Goal: Transaction & Acquisition: Obtain resource

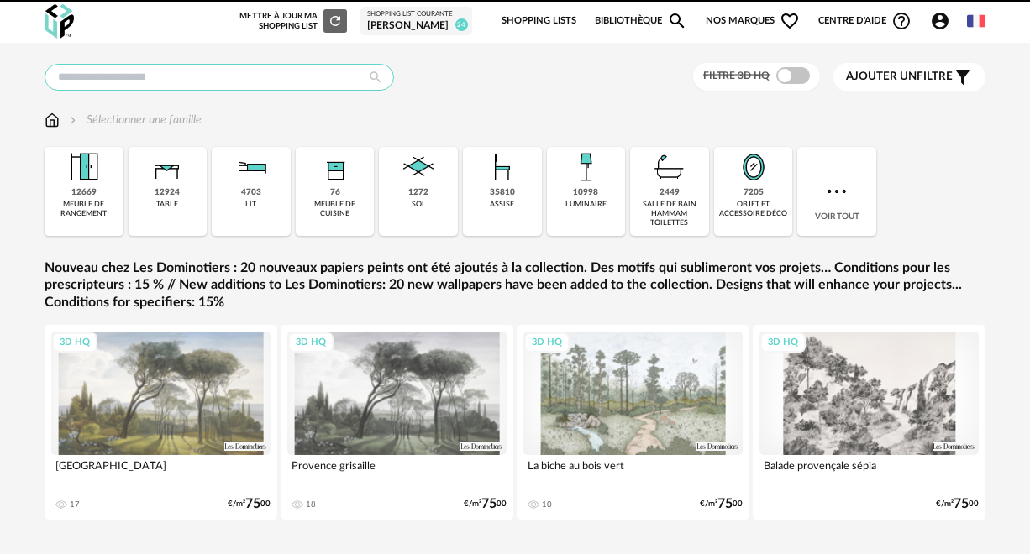
click at [88, 76] on input "text" at bounding box center [219, 77] width 349 height 27
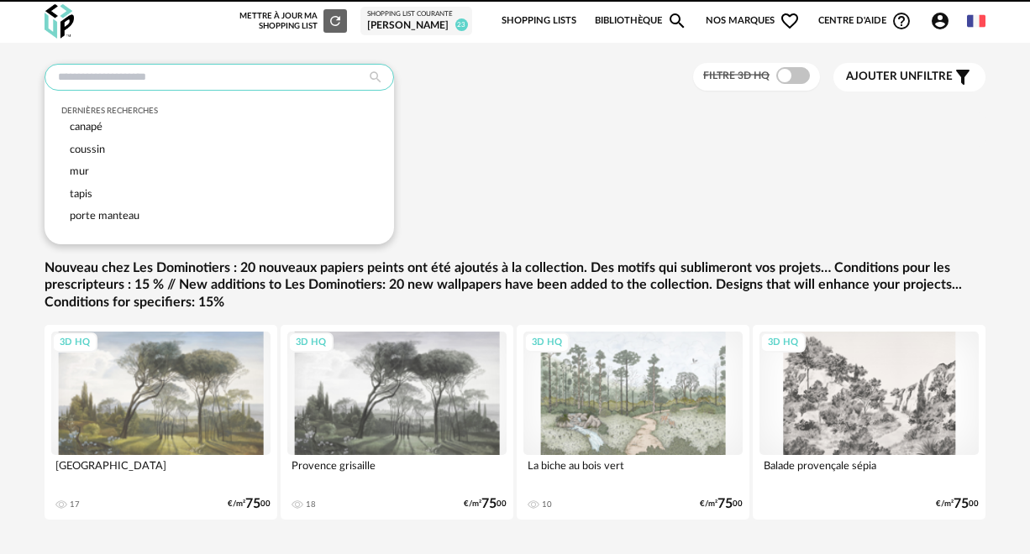
click at [79, 72] on input "text" at bounding box center [219, 77] width 349 height 27
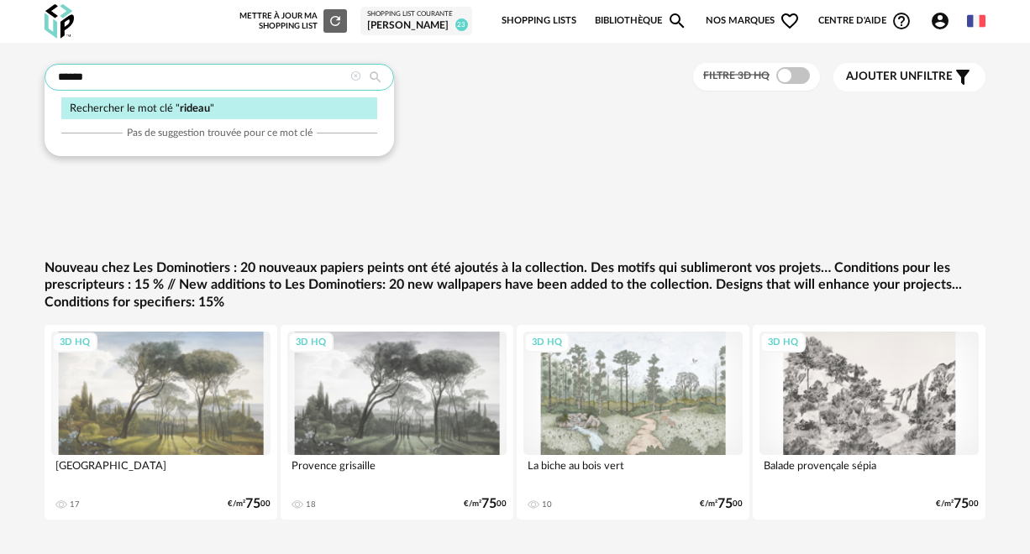
type input "******"
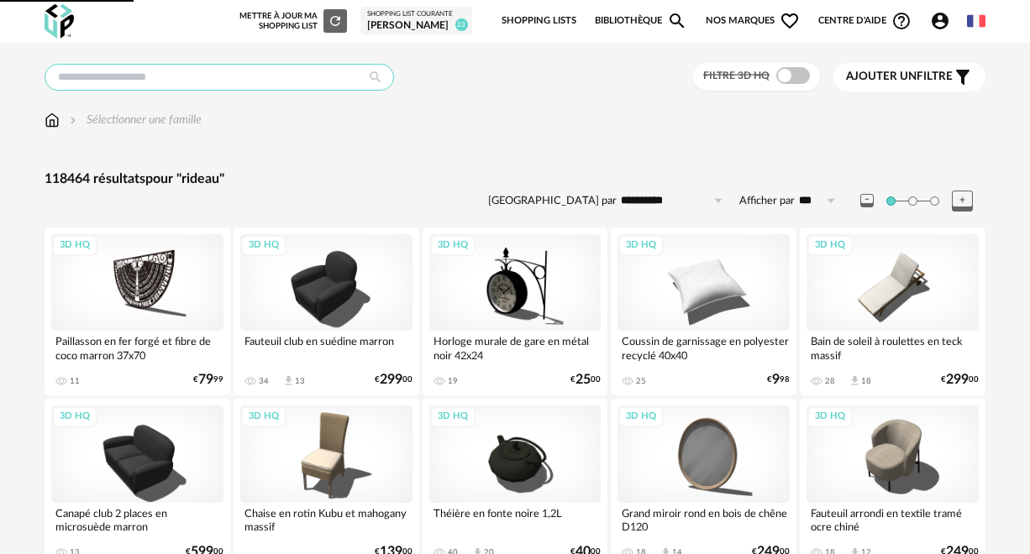
type input "******"
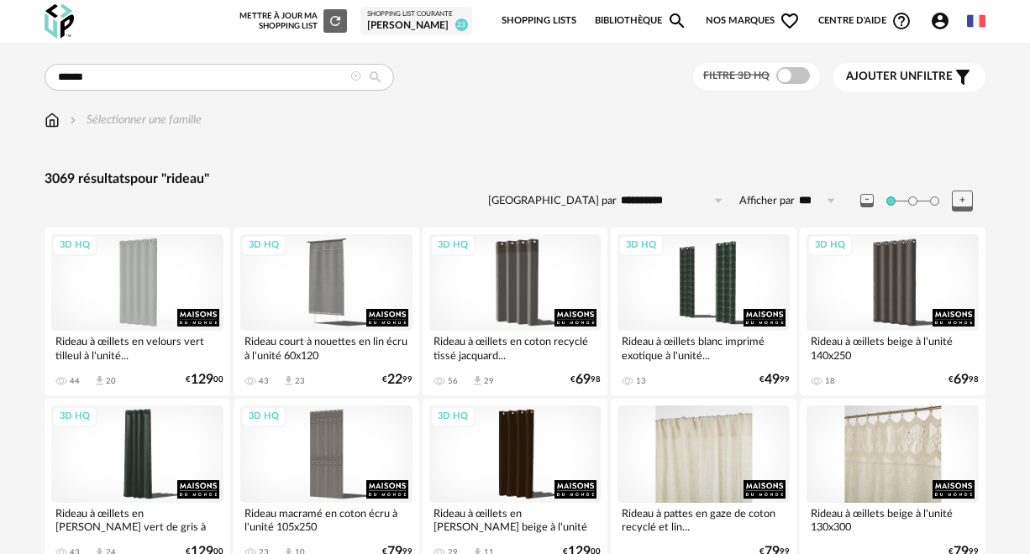
click at [917, 71] on span "Ajouter un" at bounding box center [881, 77] width 71 height 12
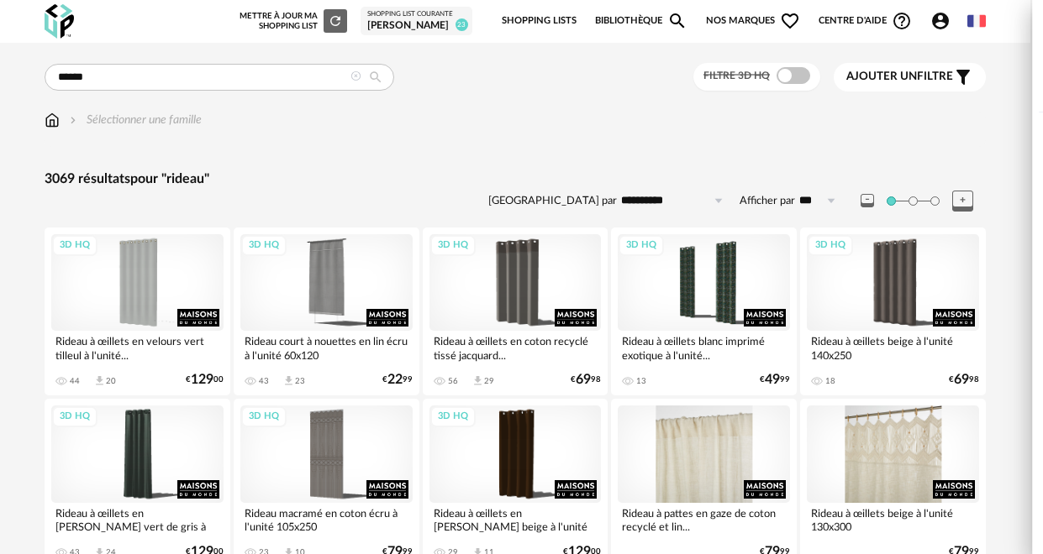
click at [965, 170] on div "Couleur" at bounding box center [877, 173] width 268 height 40
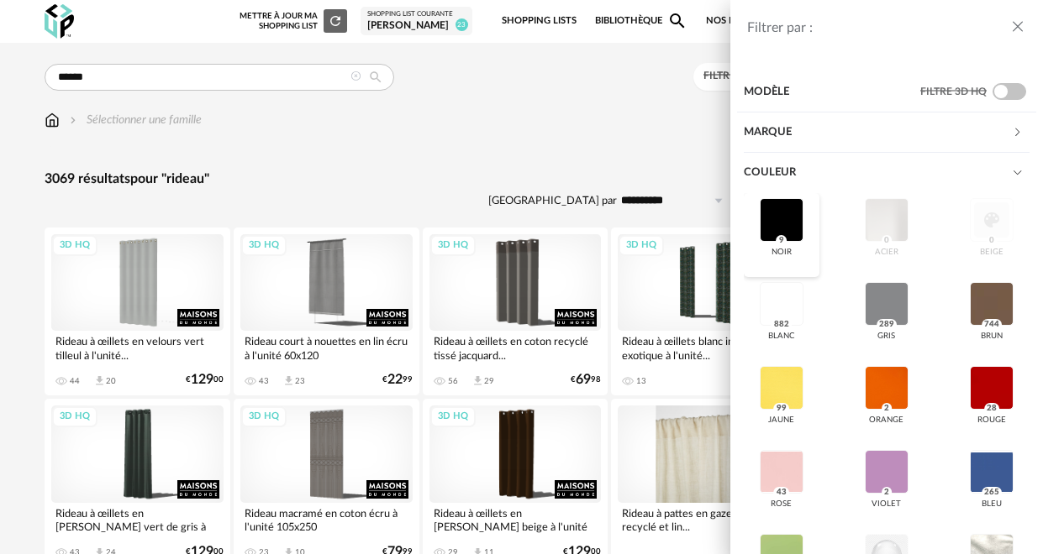
click at [782, 205] on div at bounding box center [781, 220] width 44 height 44
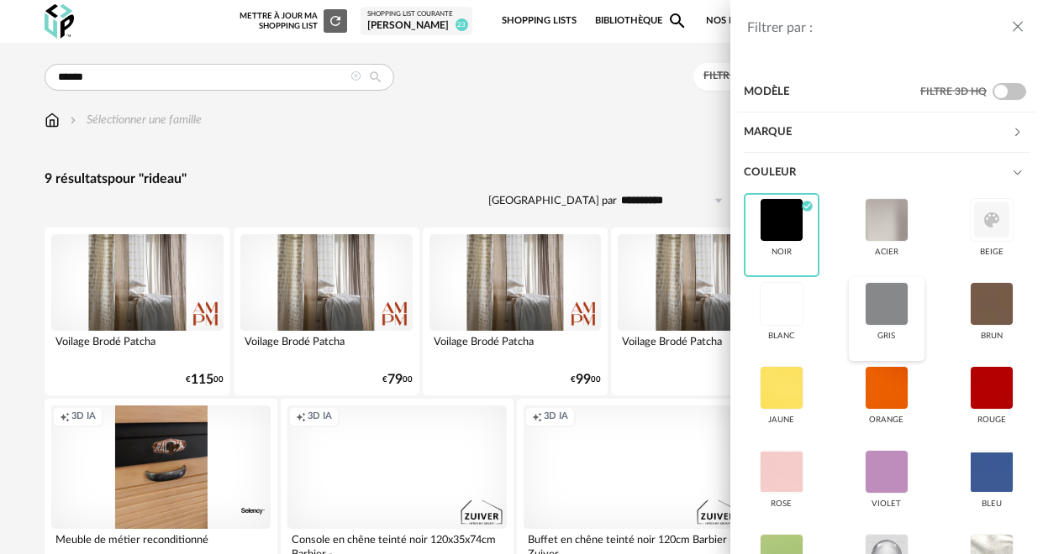
click at [875, 303] on div at bounding box center [886, 304] width 44 height 44
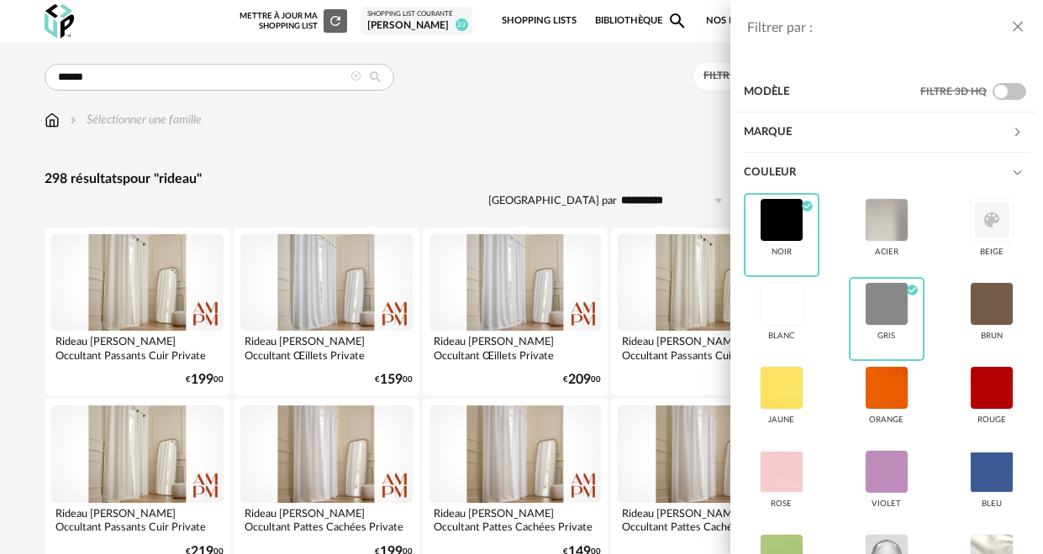
click at [1011, 22] on icon "close drawer" at bounding box center [1017, 26] width 17 height 17
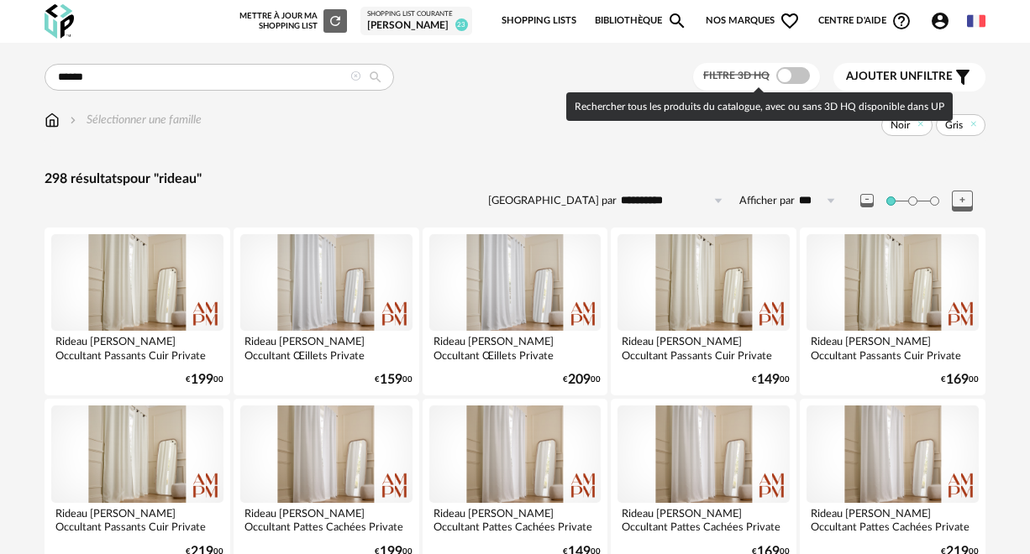
click at [787, 71] on span at bounding box center [793, 75] width 34 height 17
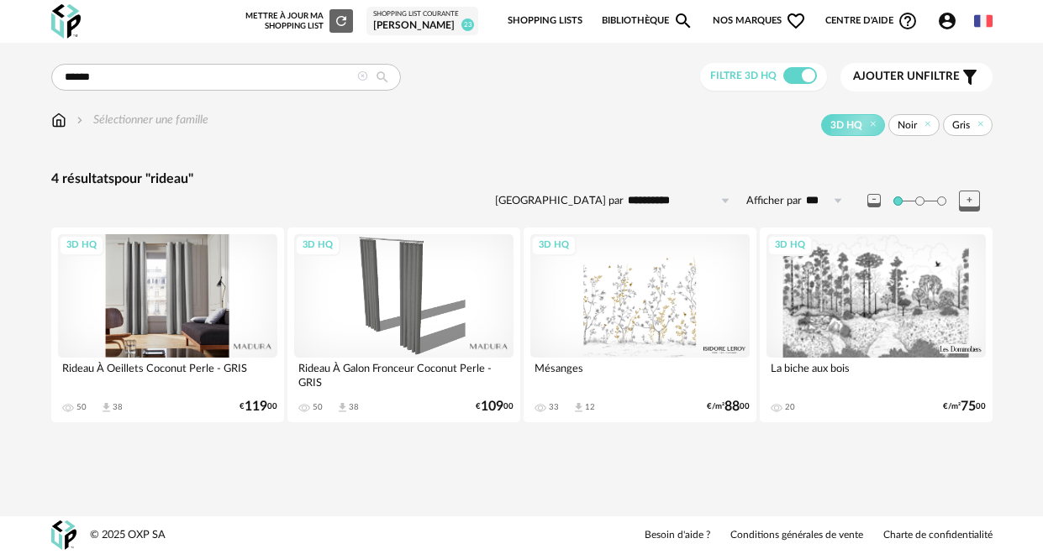
click at [187, 289] on div "3D HQ" at bounding box center [167, 295] width 219 height 123
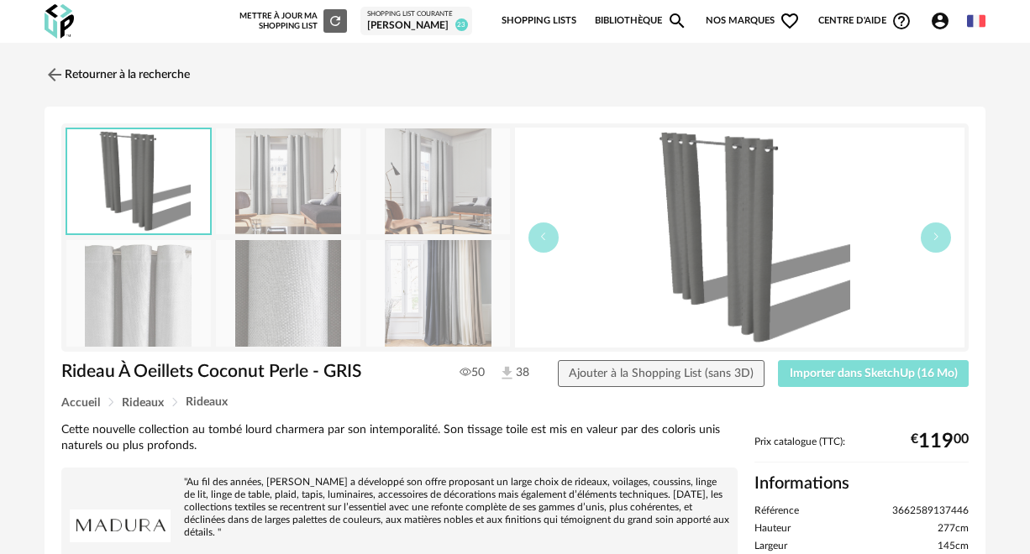
click at [800, 369] on span "Importer dans SketchUp (16 Mo)" at bounding box center [874, 374] width 168 height 12
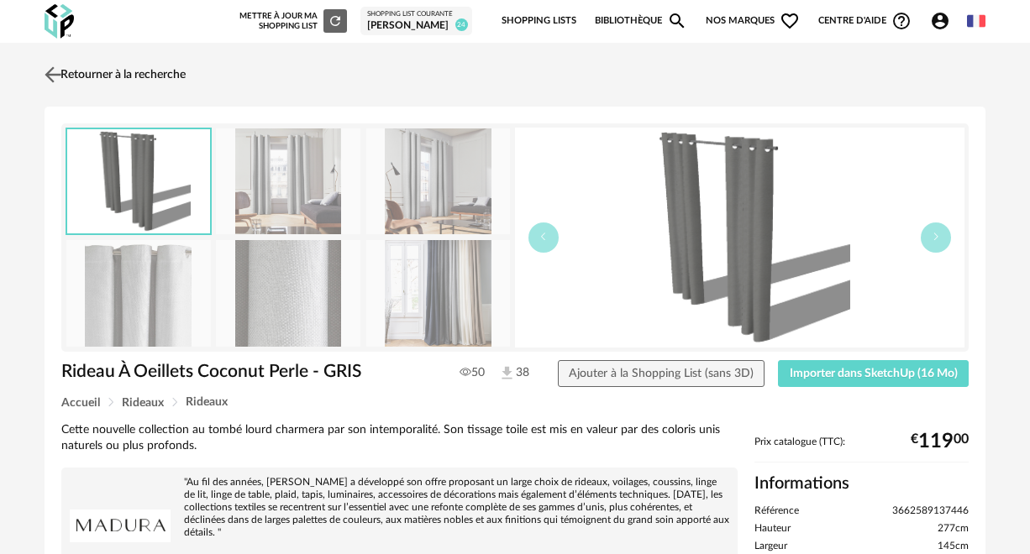
click at [48, 71] on img at bounding box center [53, 74] width 24 height 24
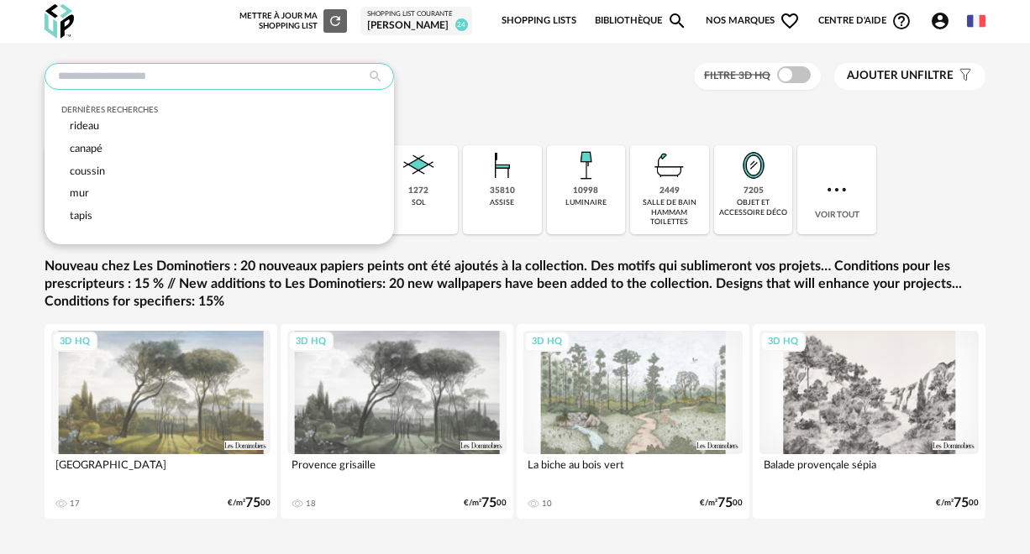
click at [80, 81] on input "text" at bounding box center [219, 76] width 349 height 27
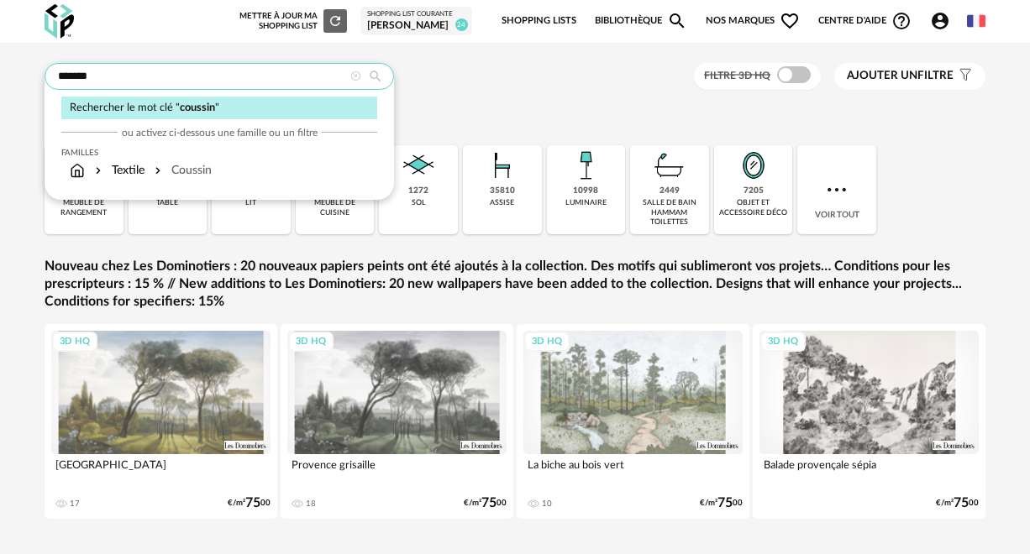
type input "*******"
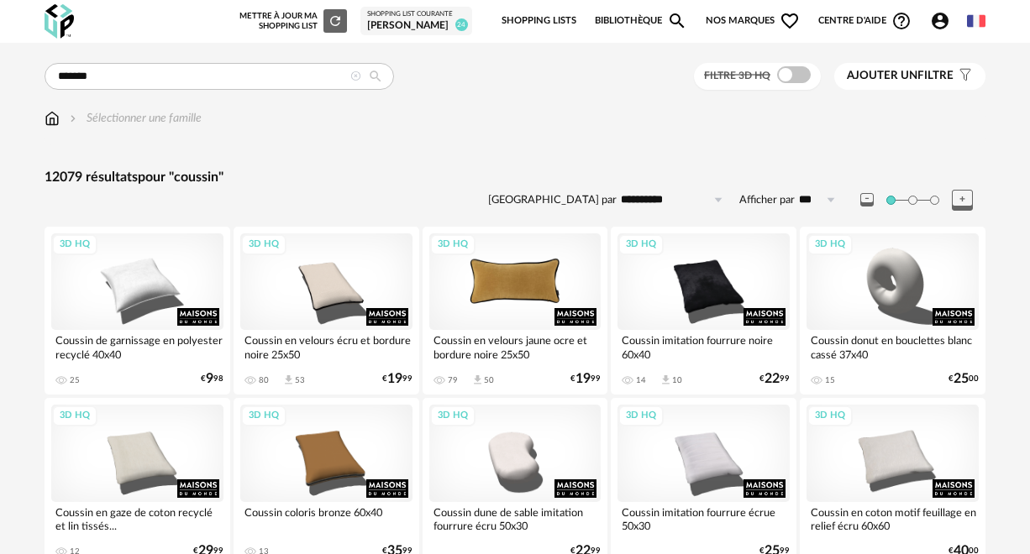
click at [494, 273] on div "3D HQ" at bounding box center [515, 282] width 172 height 97
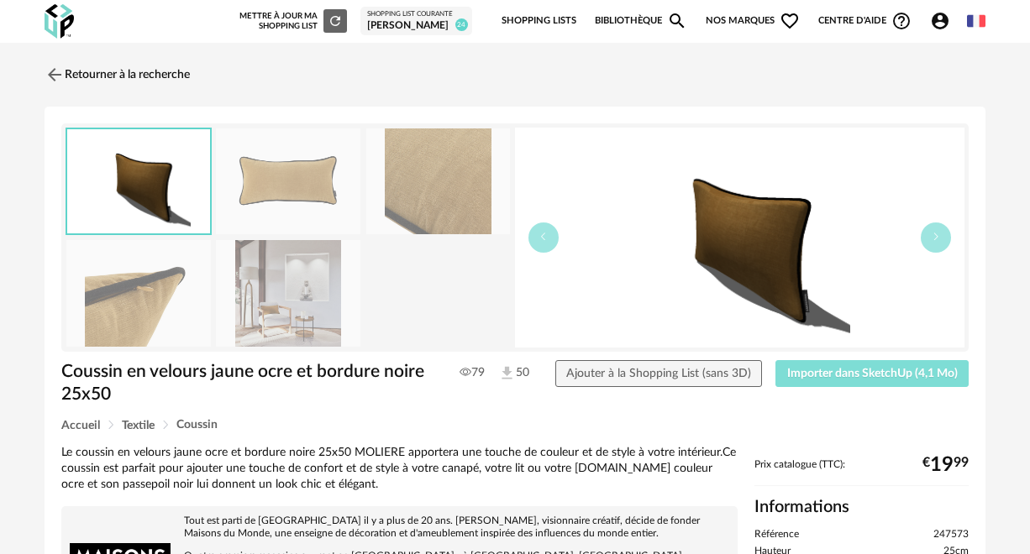
click at [819, 373] on span "Importer dans SketchUp (4,1 Mo)" at bounding box center [872, 374] width 171 height 12
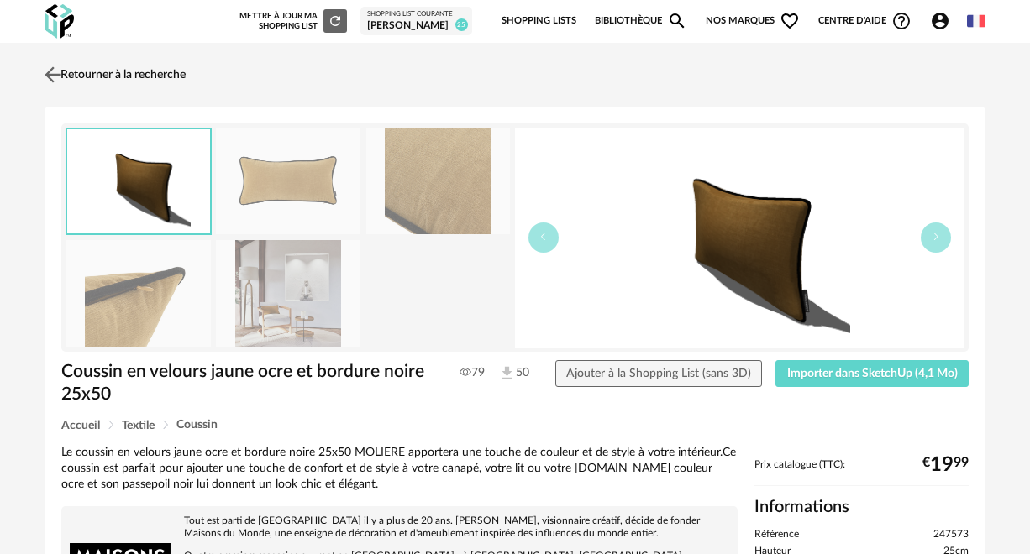
click at [55, 77] on img at bounding box center [53, 74] width 24 height 24
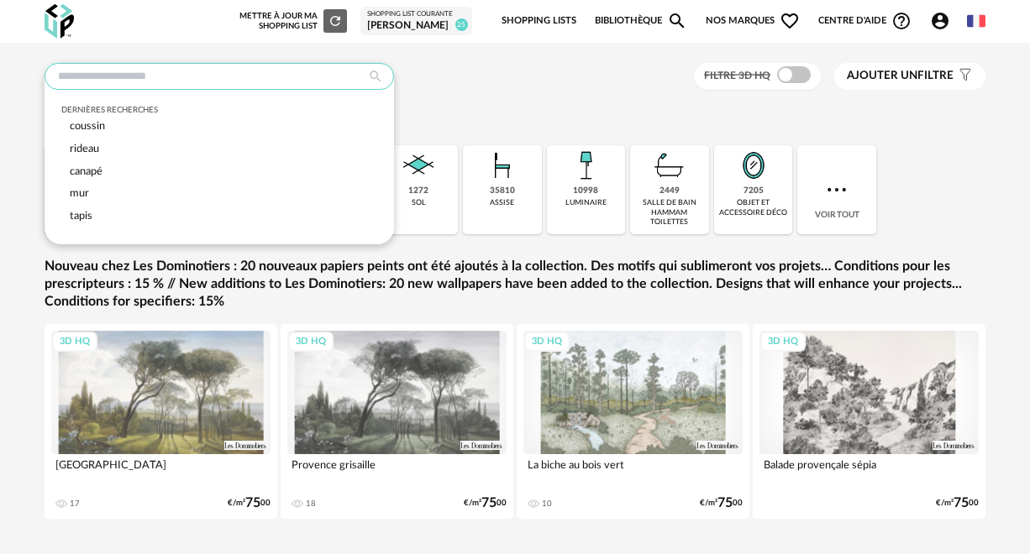
click at [60, 87] on input "text" at bounding box center [219, 76] width 349 height 27
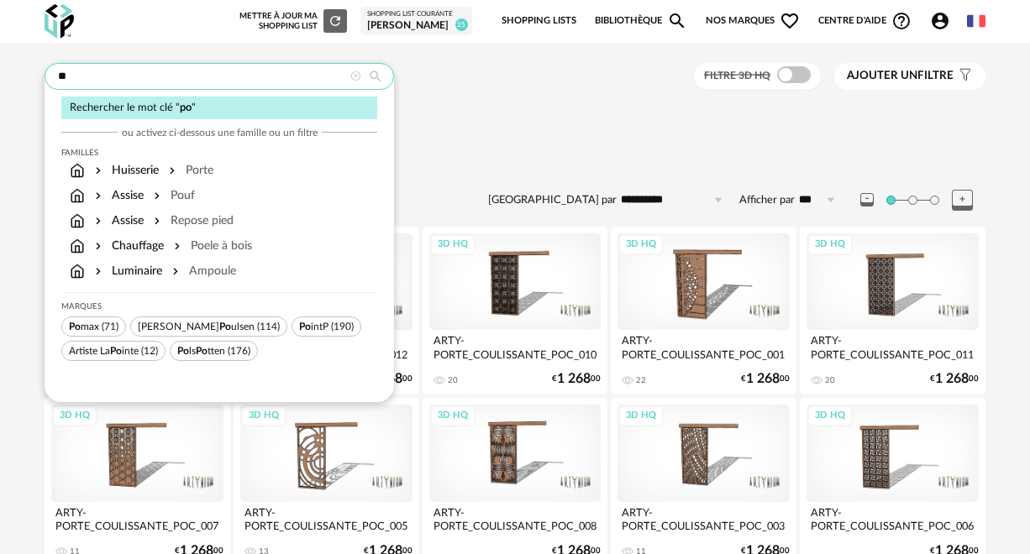
type input "*"
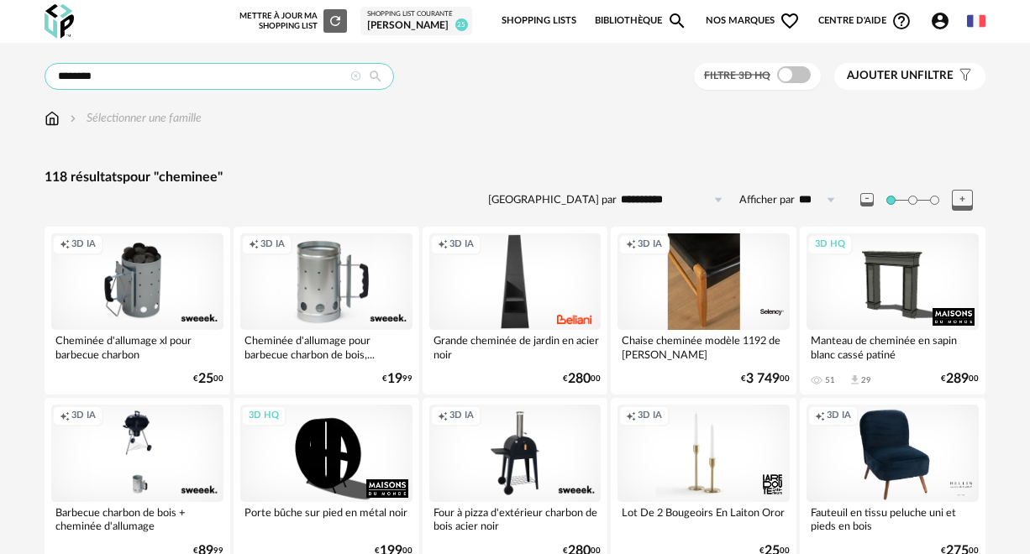
click at [105, 77] on input "********" at bounding box center [219, 76] width 349 height 27
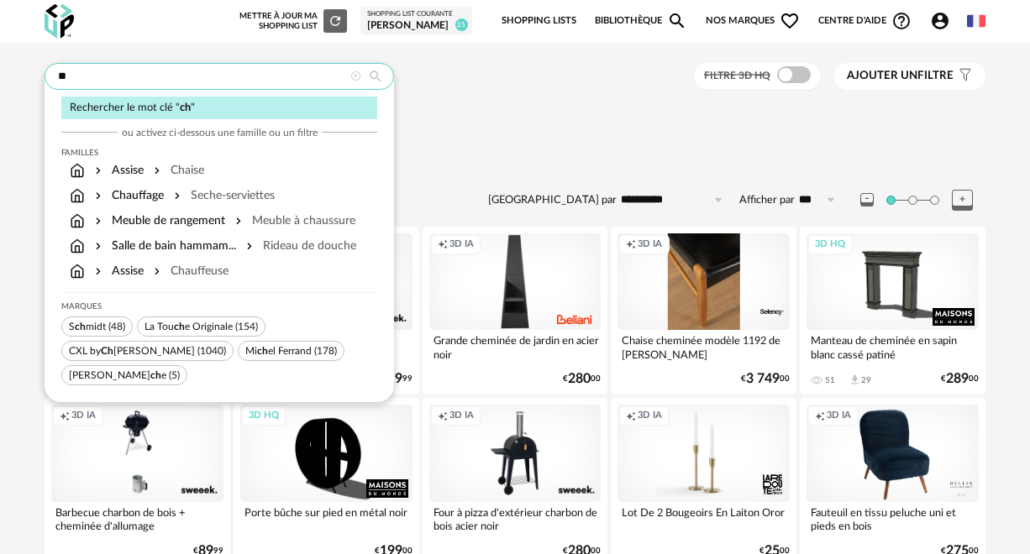
type input "*"
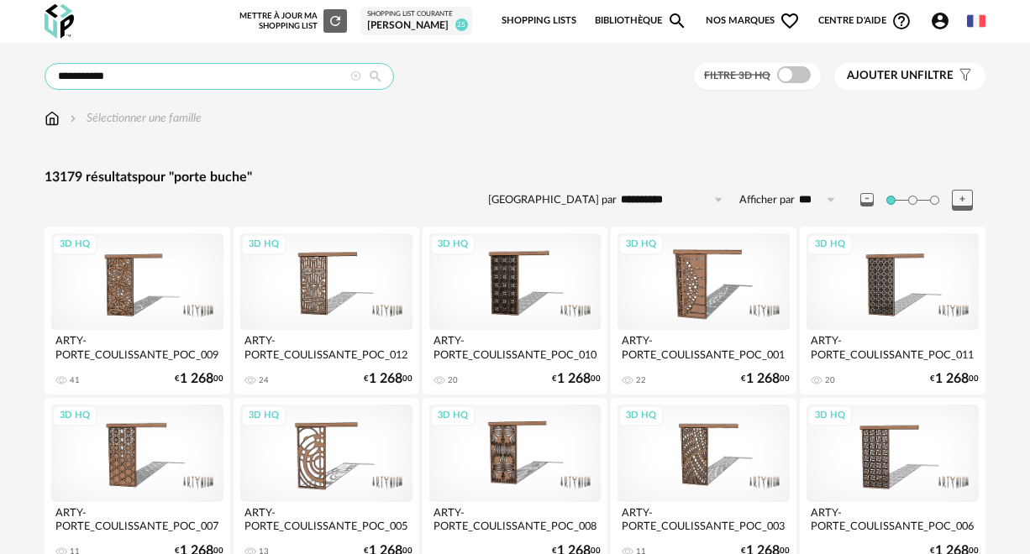
click at [124, 86] on input "**********" at bounding box center [219, 76] width 349 height 27
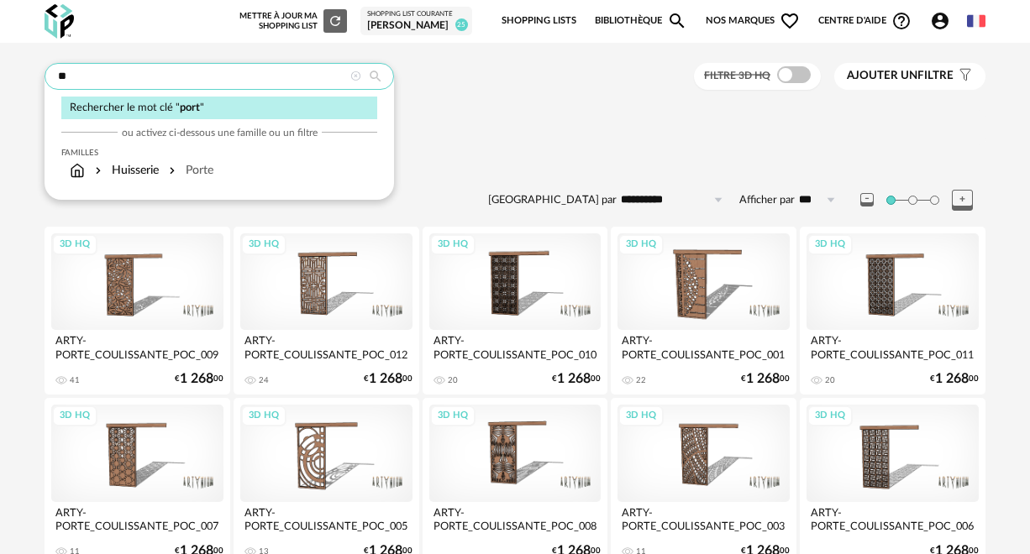
type input "*"
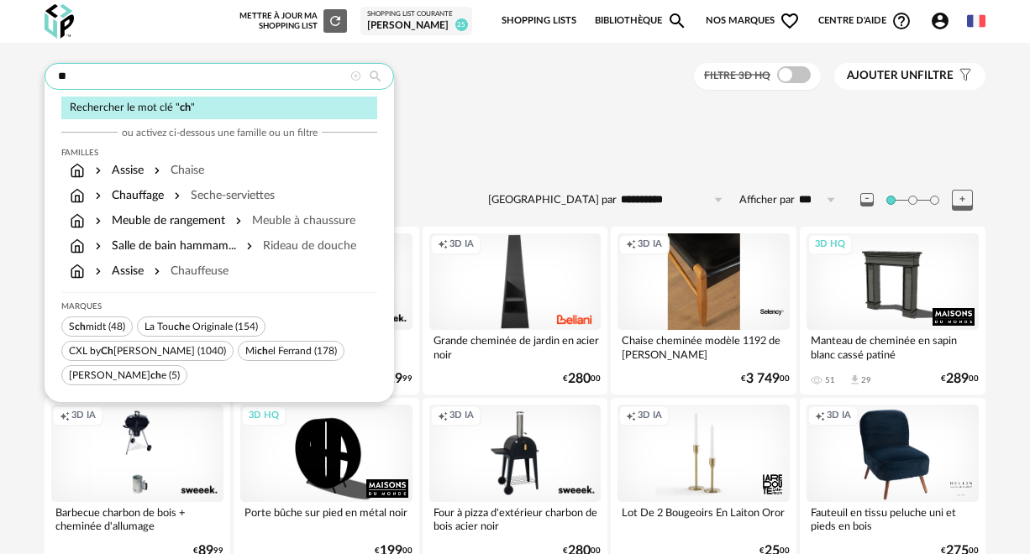
type input "*"
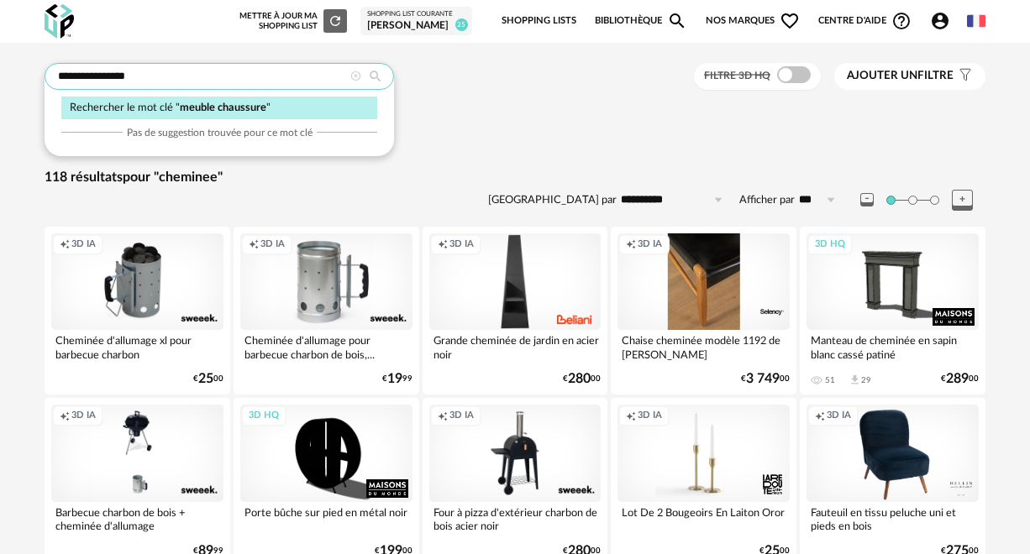
type input "**********"
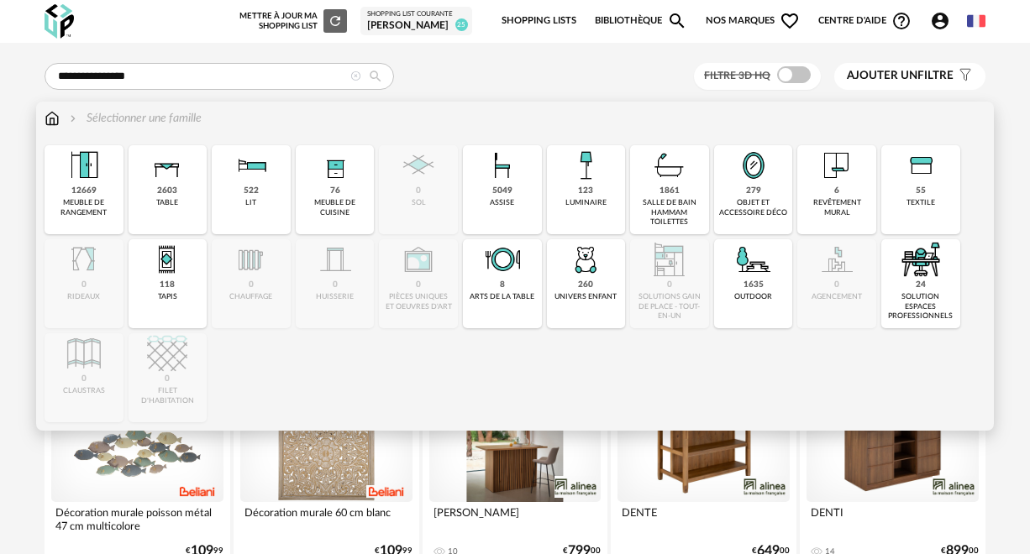
click at [45, 118] on img at bounding box center [52, 118] width 15 height 17
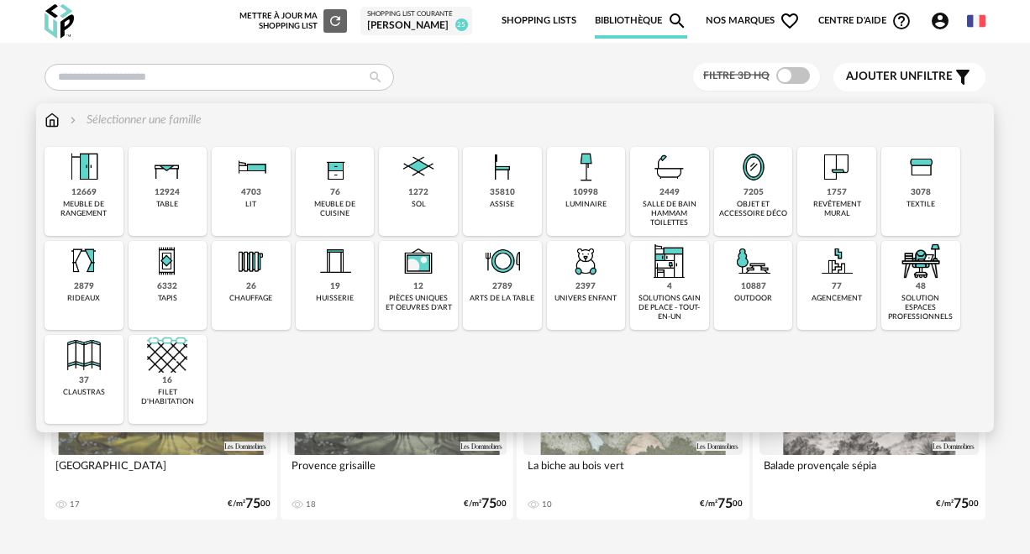
click at [92, 173] on img at bounding box center [84, 167] width 40 height 40
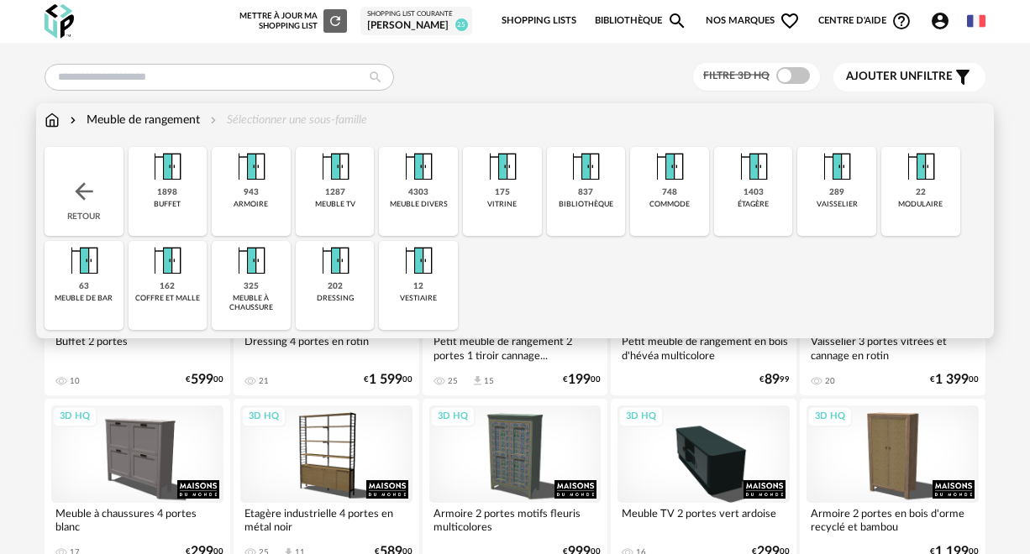
click at [259, 250] on img at bounding box center [251, 261] width 40 height 40
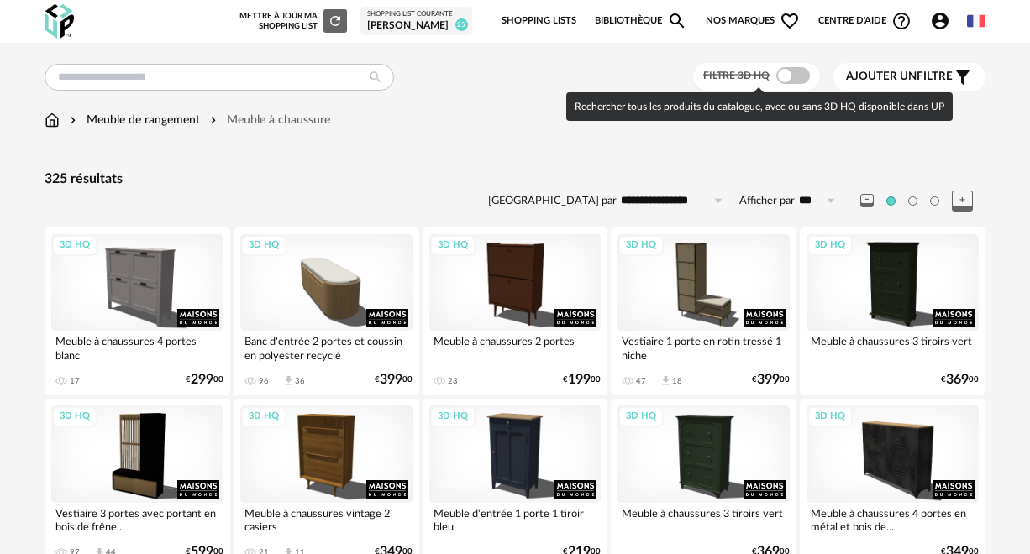
click at [786, 74] on span at bounding box center [793, 75] width 34 height 17
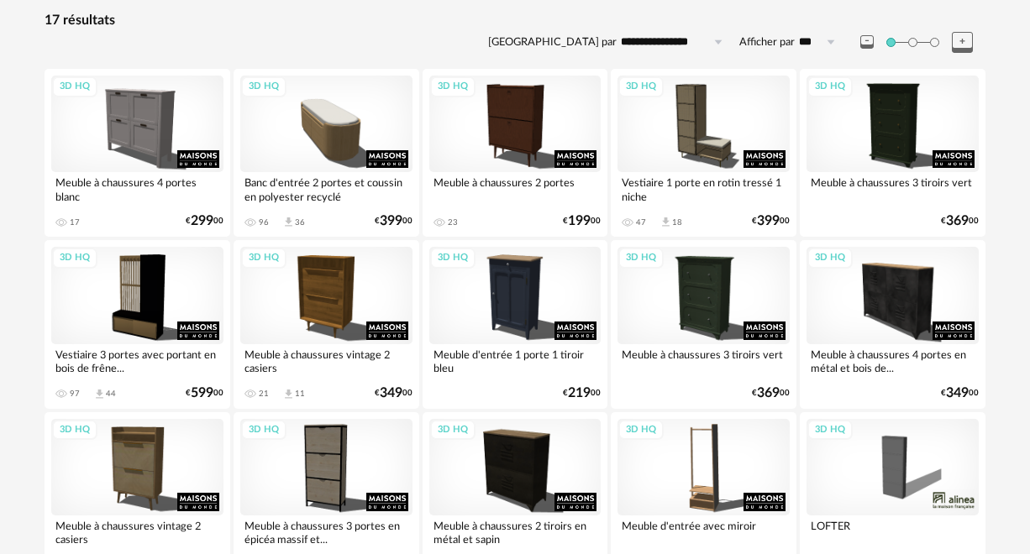
scroll to position [155, 0]
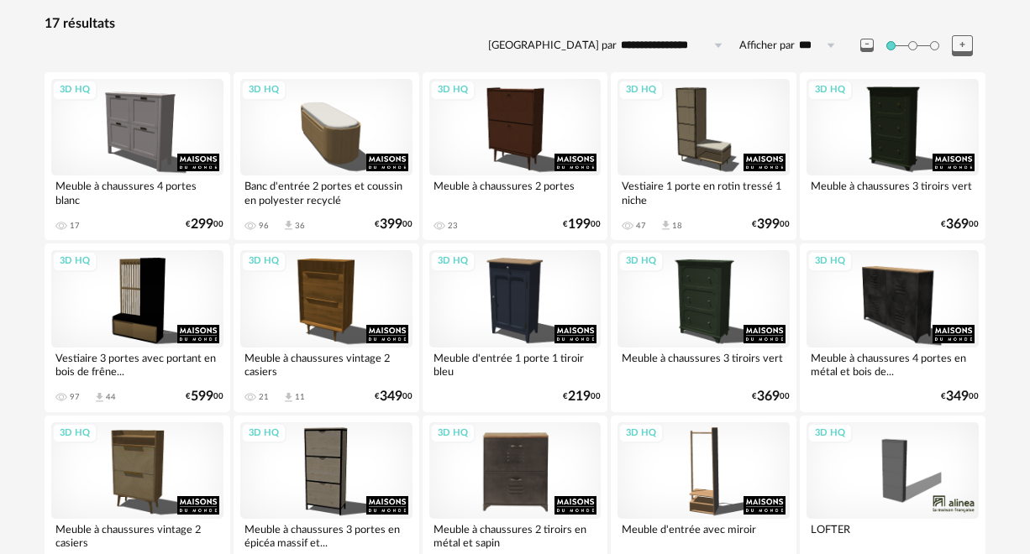
click at [514, 465] on div "3D HQ" at bounding box center [515, 471] width 172 height 97
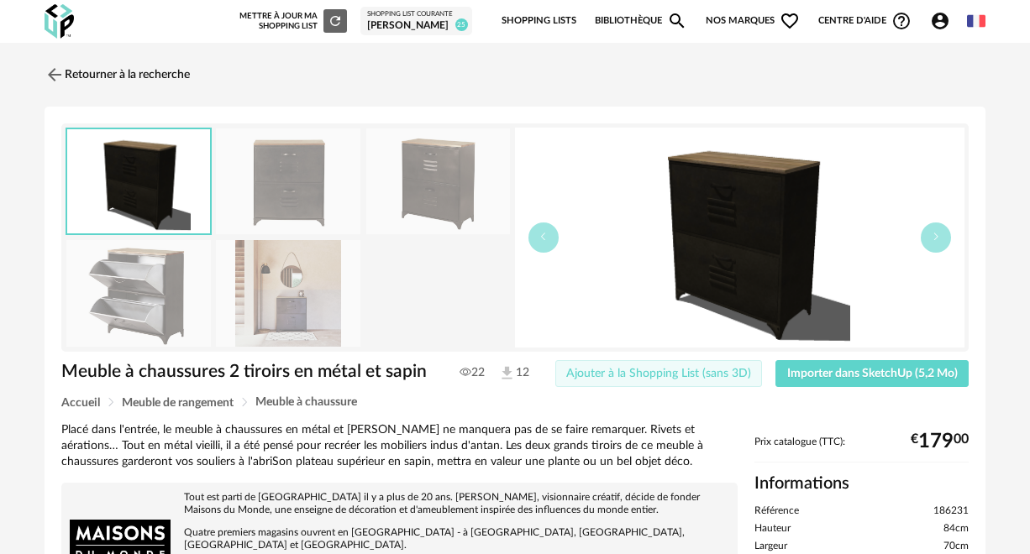
click at [669, 377] on span "Ajouter à la Shopping List (sans 3D)" at bounding box center [658, 374] width 185 height 12
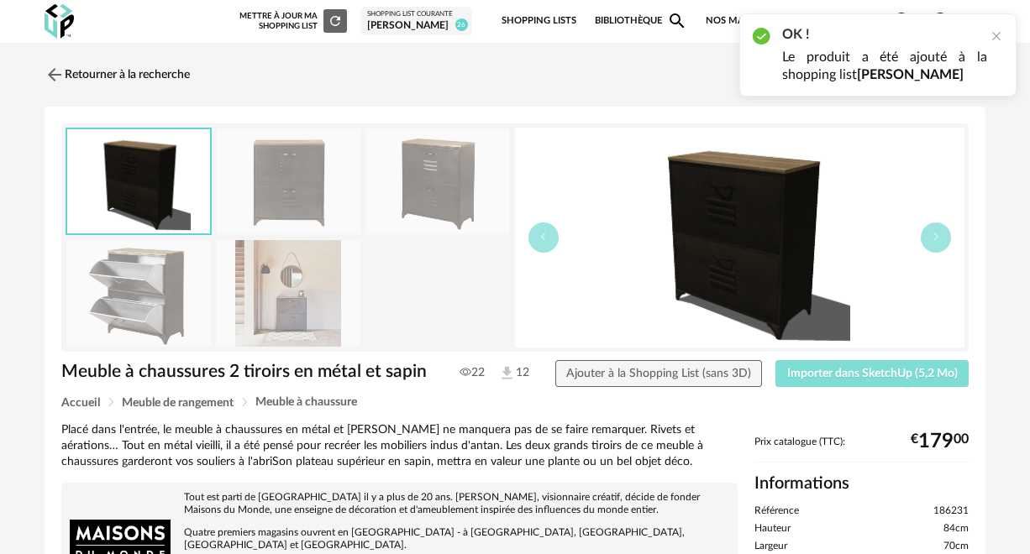
click at [817, 368] on span "Importer dans SketchUp (5,2 Mo)" at bounding box center [872, 374] width 171 height 12
